Goal: Information Seeking & Learning: Stay updated

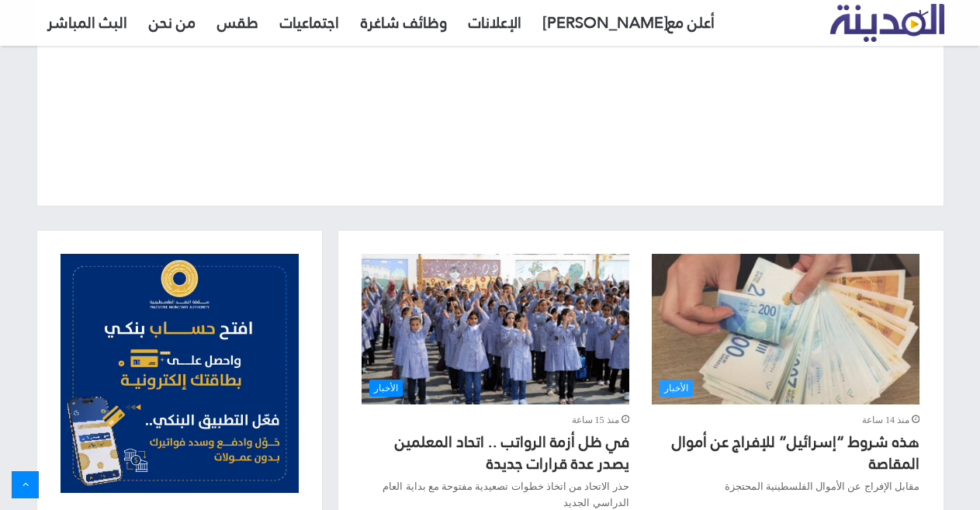
scroll to position [543, 0]
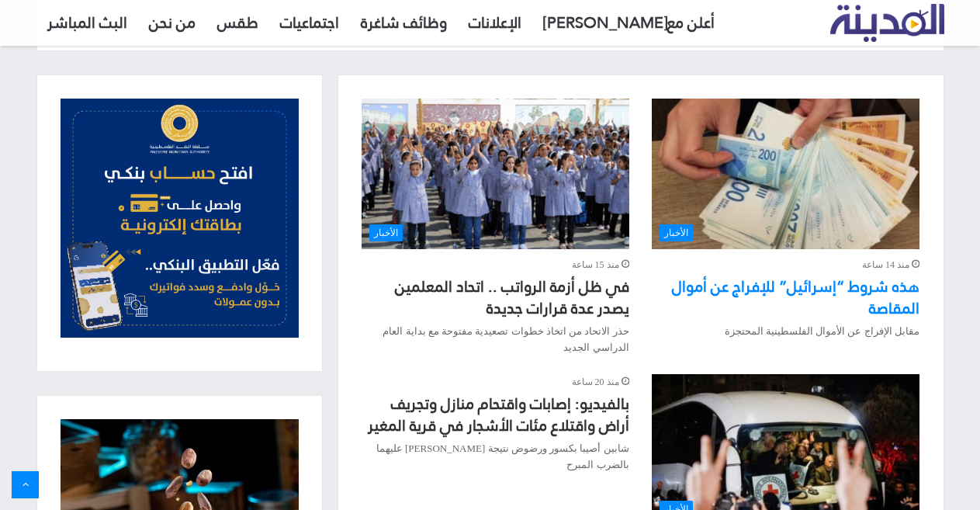
click at [748, 288] on link "هذه شروط “إسرائيل” للإفراج عن أموال المقاصة" at bounding box center [796, 297] width 248 height 51
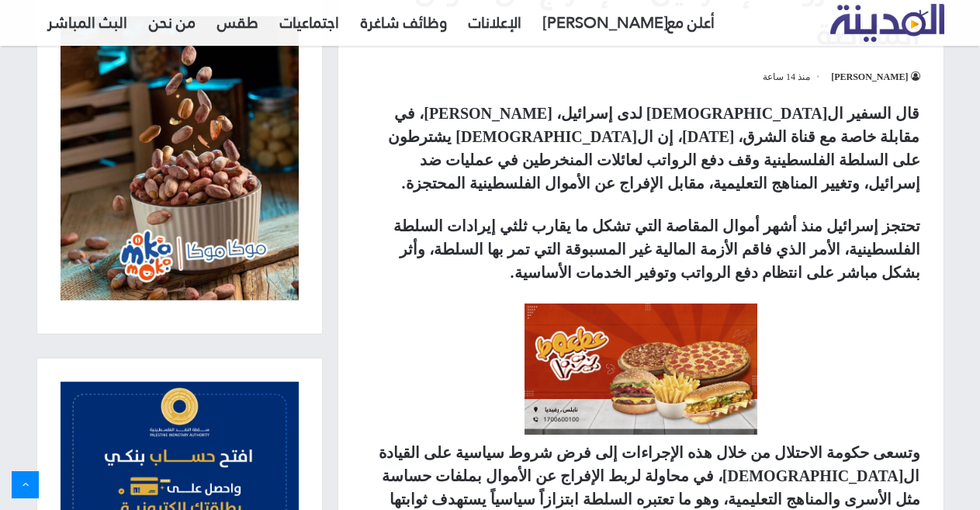
scroll to position [310, 0]
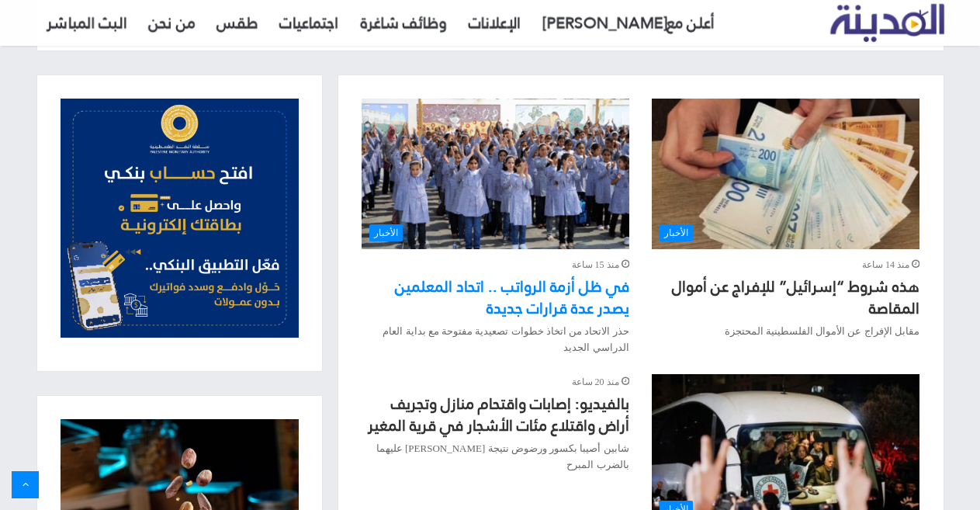
click at [536, 291] on link "في ظل أزمة الرواتب .. اتحاد المعلمين يصدر عدة قرارات جديدة" at bounding box center [512, 297] width 234 height 51
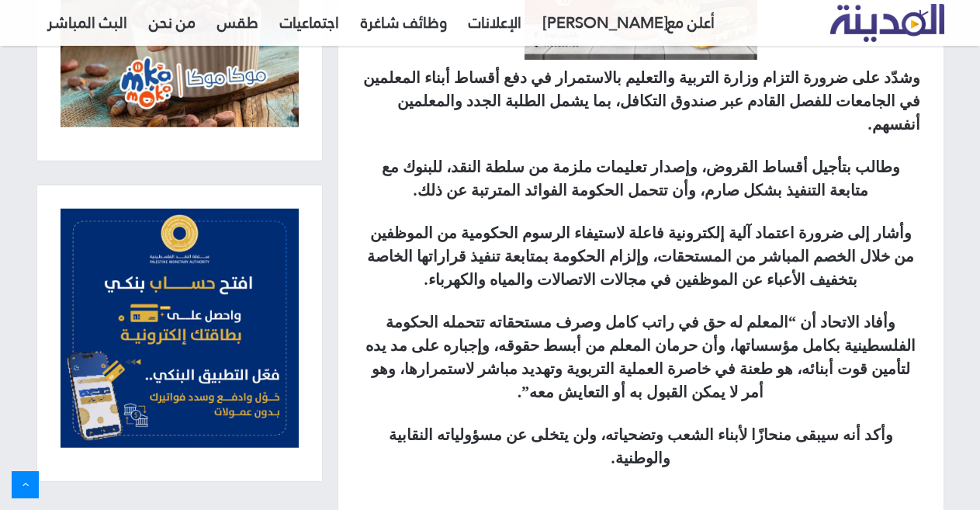
scroll to position [1009, 0]
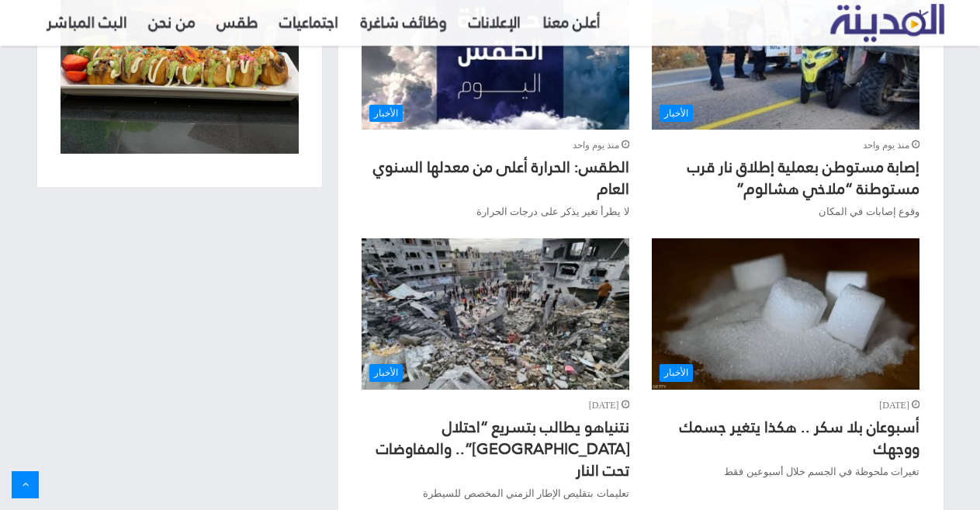
scroll to position [1241, 0]
